Goal: Transaction & Acquisition: Obtain resource

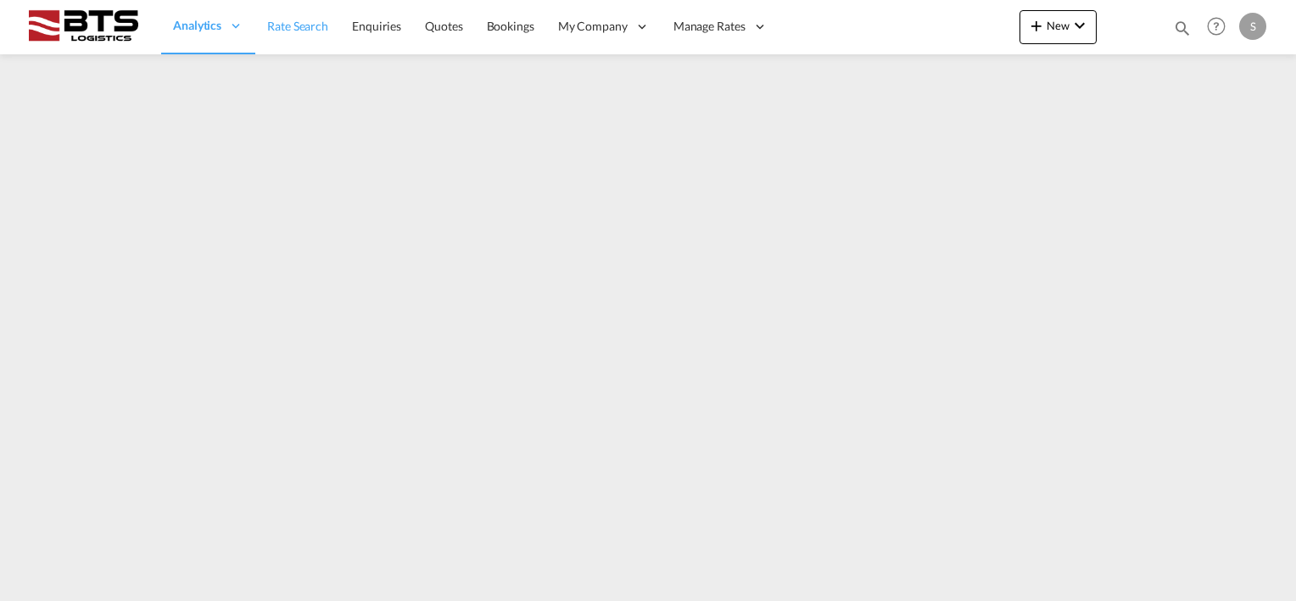
drag, startPoint x: 294, startPoint y: 24, endPoint x: 316, endPoint y: 59, distance: 41.2
click at [295, 24] on span "Rate Search" at bounding box center [297, 26] width 61 height 14
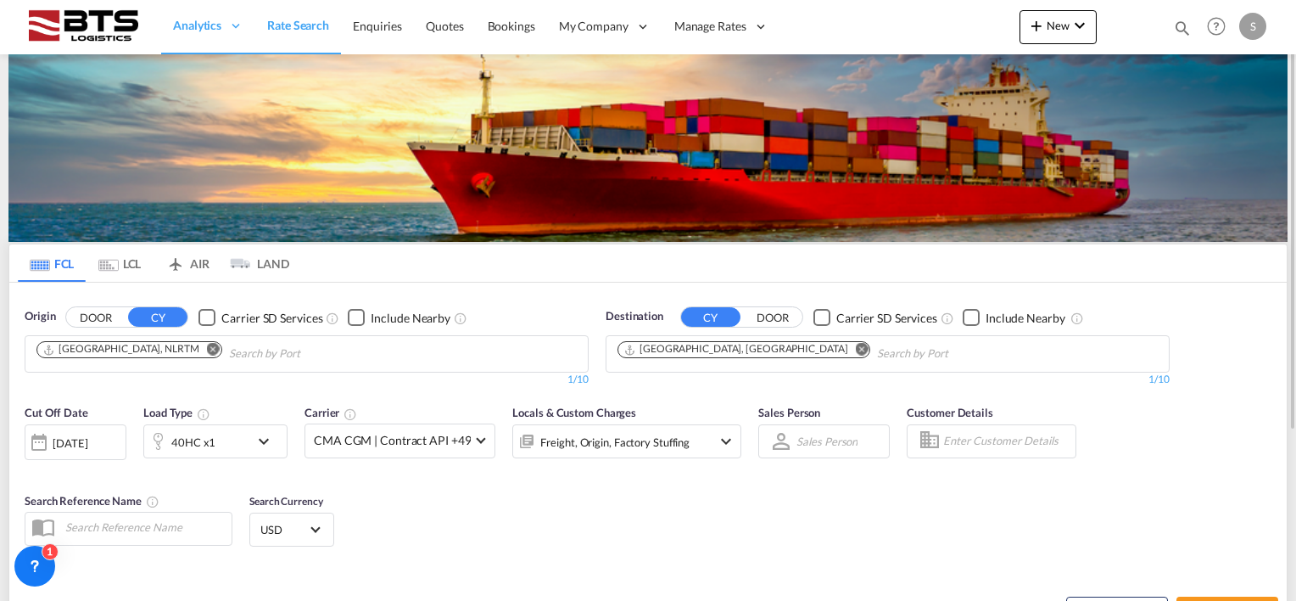
click at [856, 346] on md-icon "Remove" at bounding box center [862, 349] width 13 height 13
click at [689, 352] on body "Analytics Reports Dashboard Rate Search Enquiries Quotes Bookings" at bounding box center [648, 300] width 1296 height 601
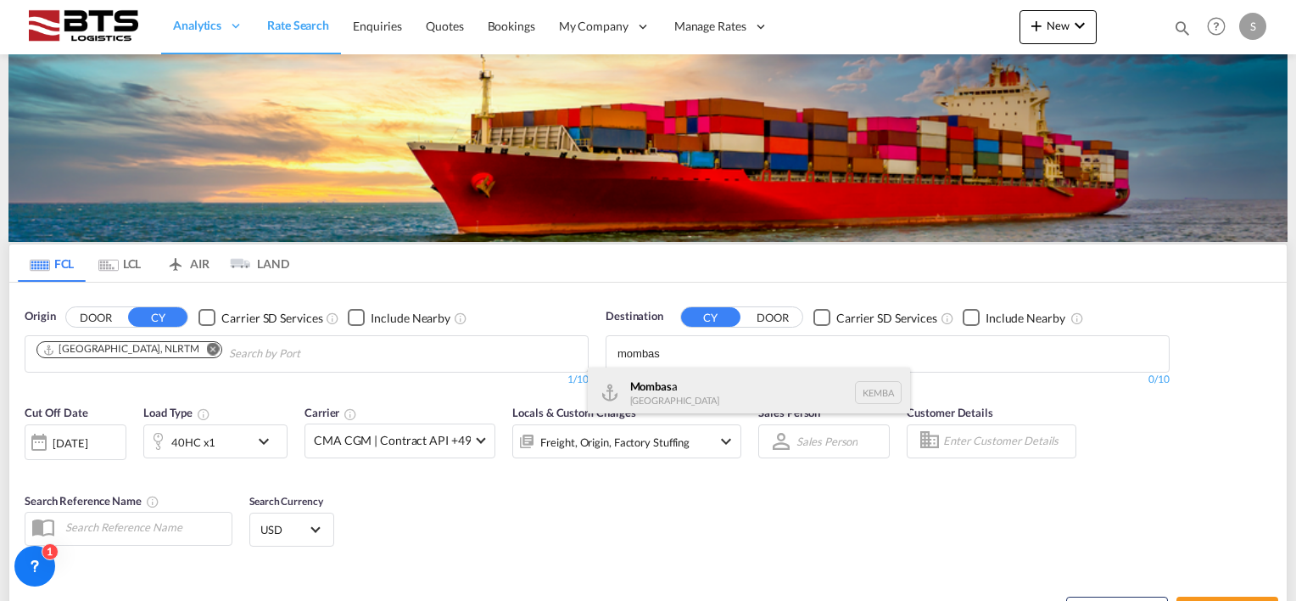
type input "mombas"
click at [682, 376] on div "Mombas a [GEOGRAPHIC_DATA] [GEOGRAPHIC_DATA]" at bounding box center [749, 392] width 322 height 51
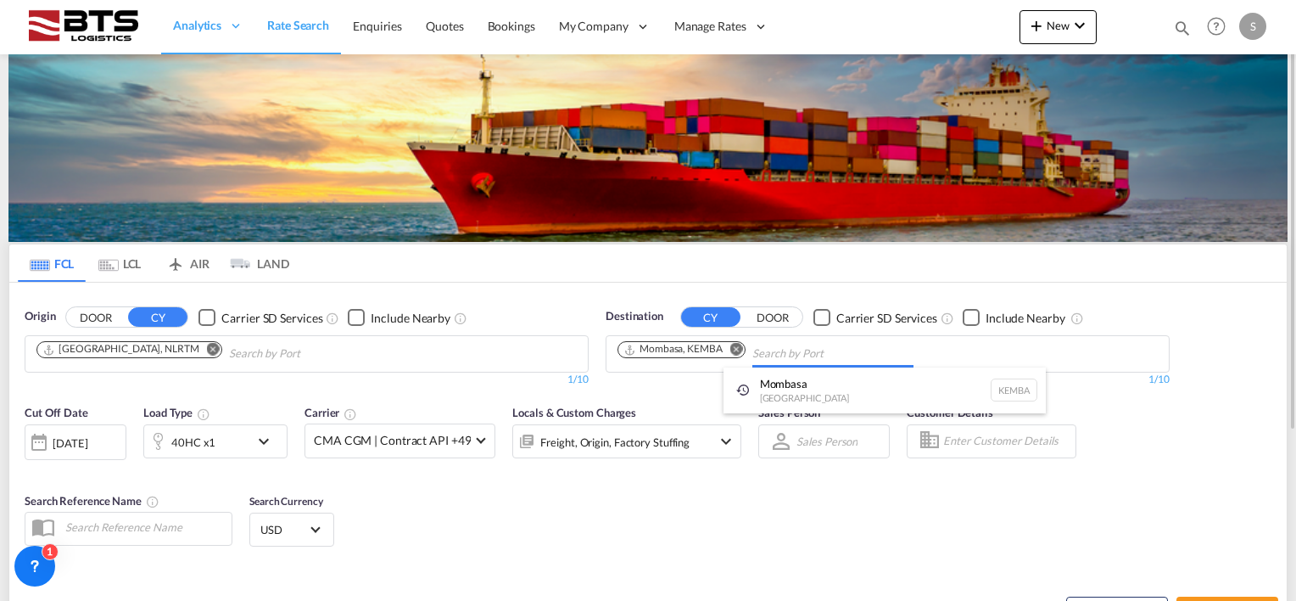
drag, startPoint x: 460, startPoint y: 497, endPoint x: 338, endPoint y: 501, distance: 122.2
click at [263, 440] on md-icon "icon-chevron-down" at bounding box center [268, 441] width 29 height 20
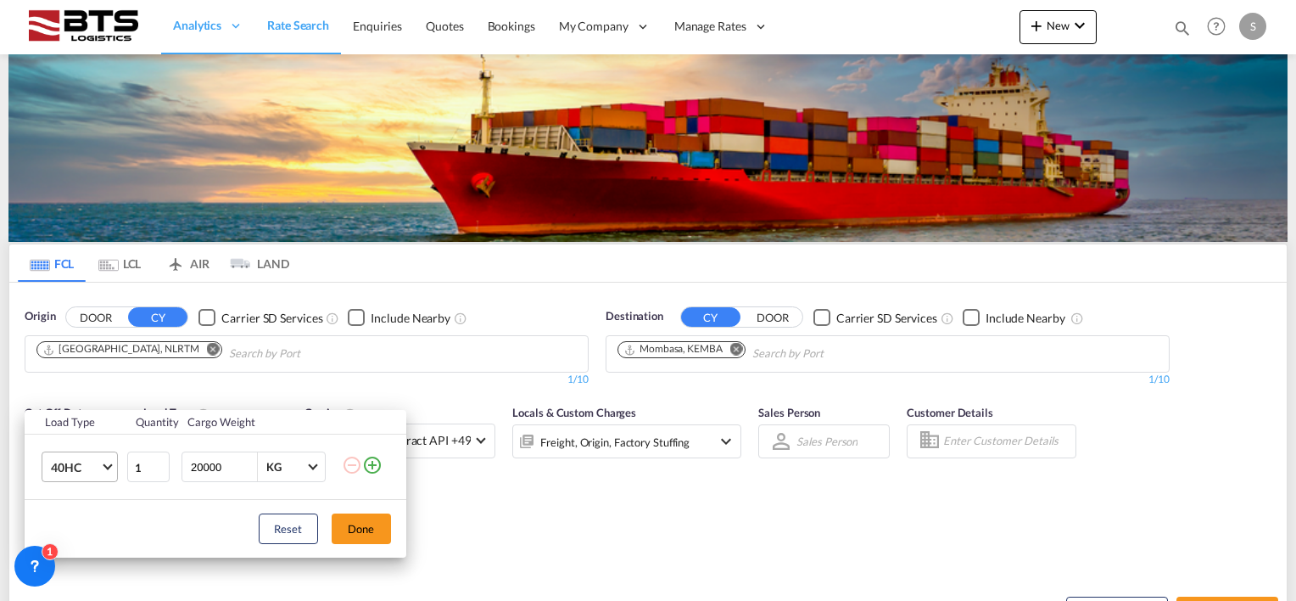
click at [108, 464] on span "Choose: \a40HC" at bounding box center [107, 465] width 9 height 9
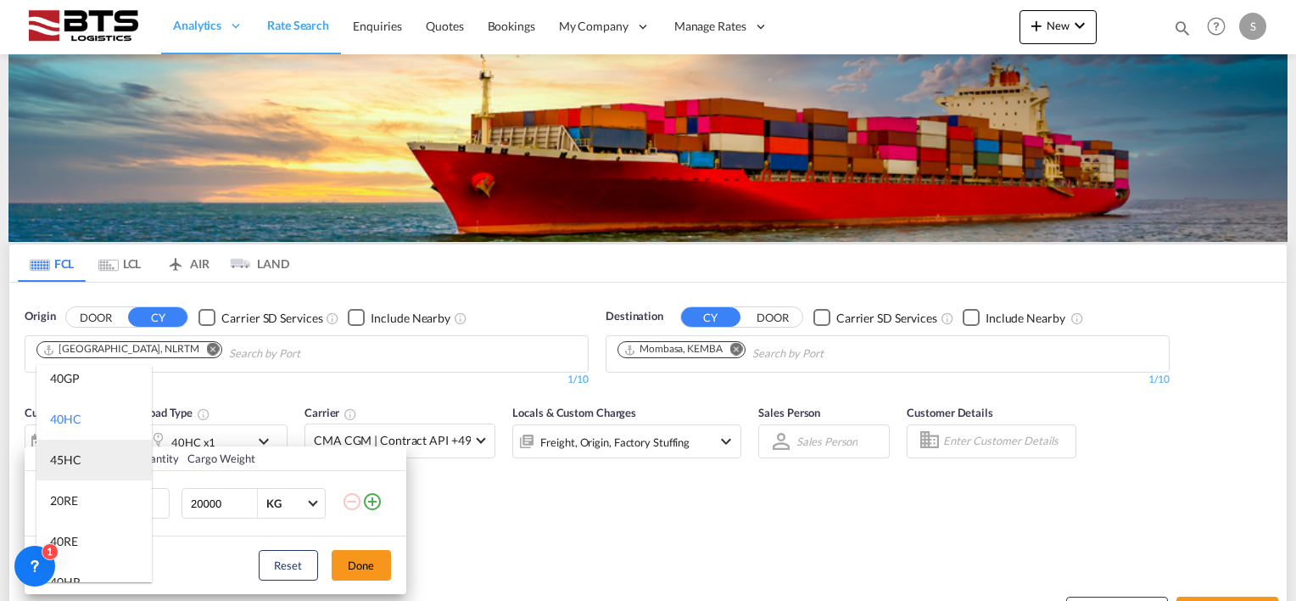
scroll to position [85, 0]
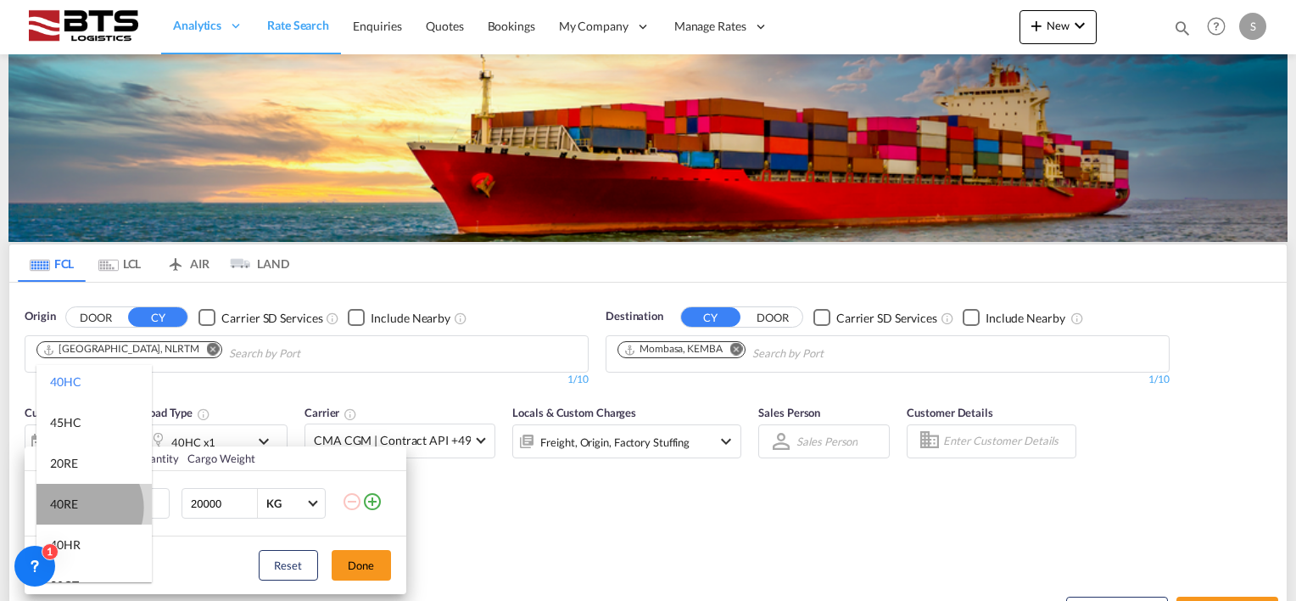
click at [78, 506] on md-option "40RE" at bounding box center [93, 503] width 115 height 41
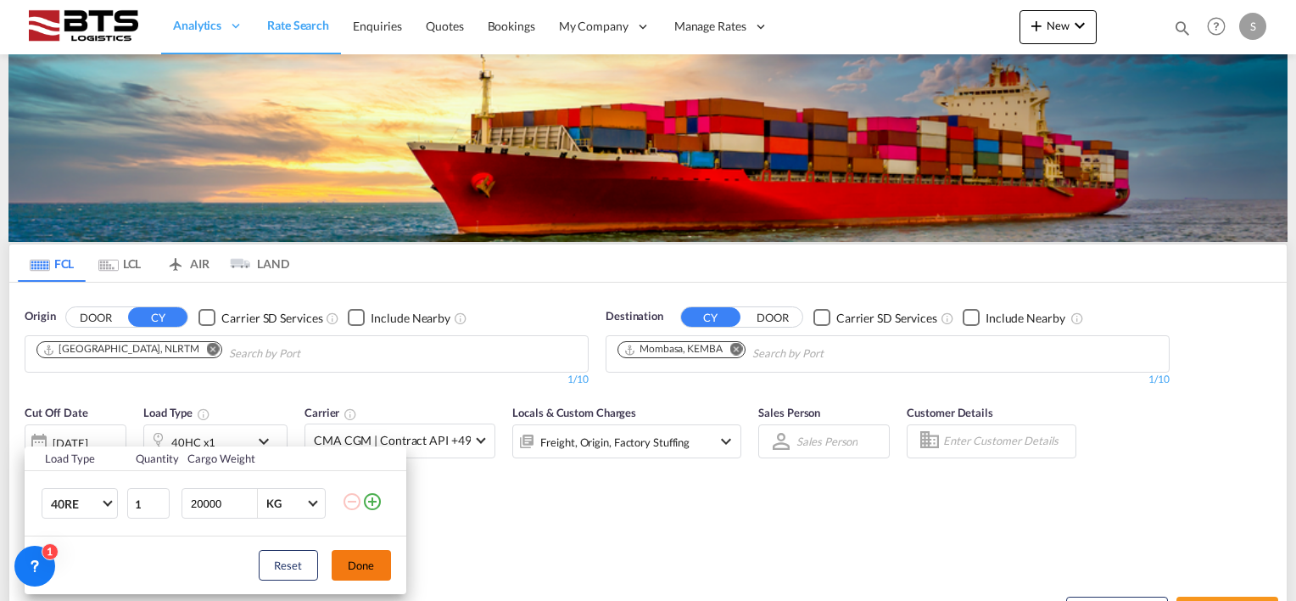
click at [359, 567] on button "Done" at bounding box center [361, 565] width 59 height 31
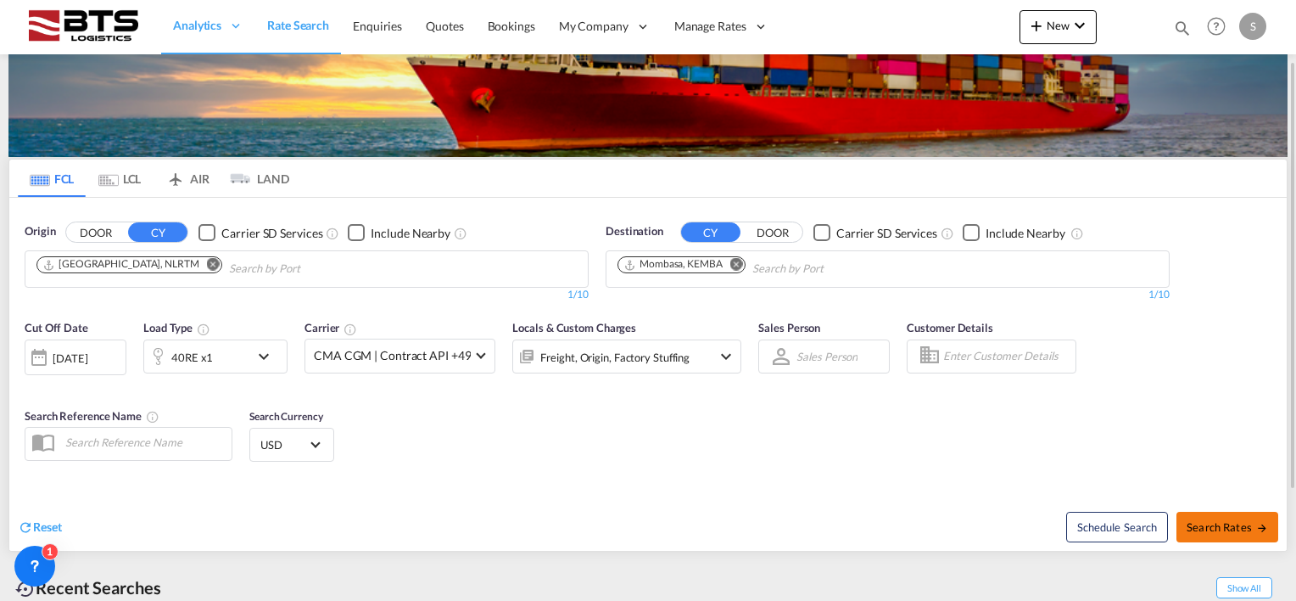
click at [1224, 515] on button "Search Rates" at bounding box center [1227, 526] width 102 height 31
type input "NLRTM to KEMBA / [DATE]"
